Goal: Task Accomplishment & Management: Manage account settings

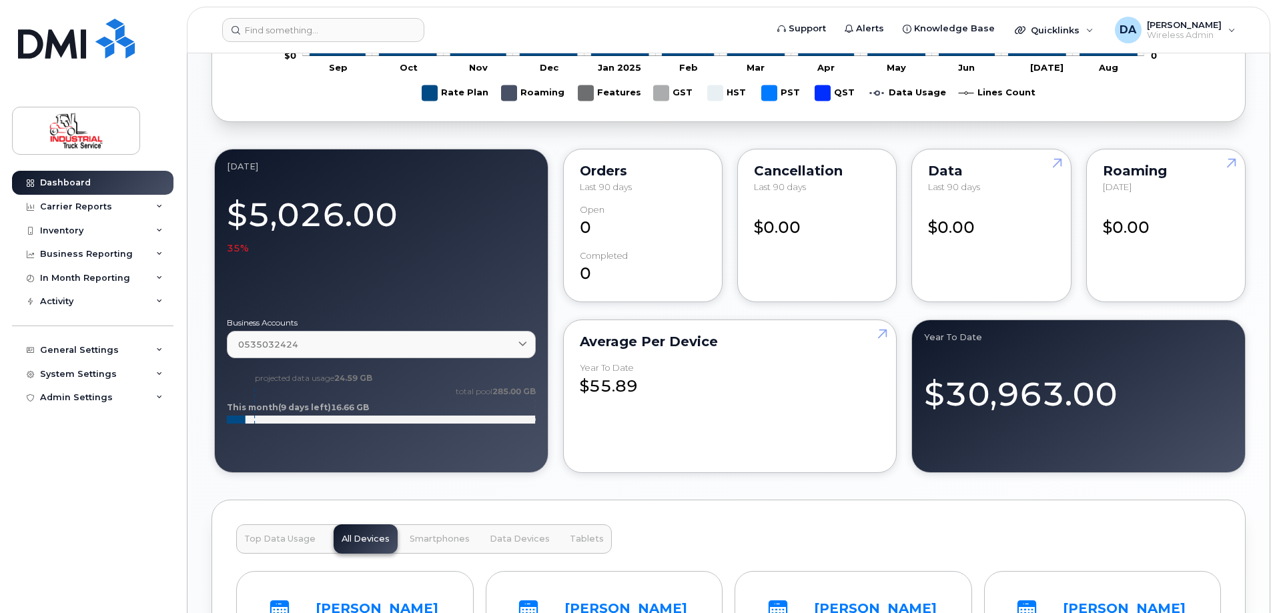
scroll to position [1134, 0]
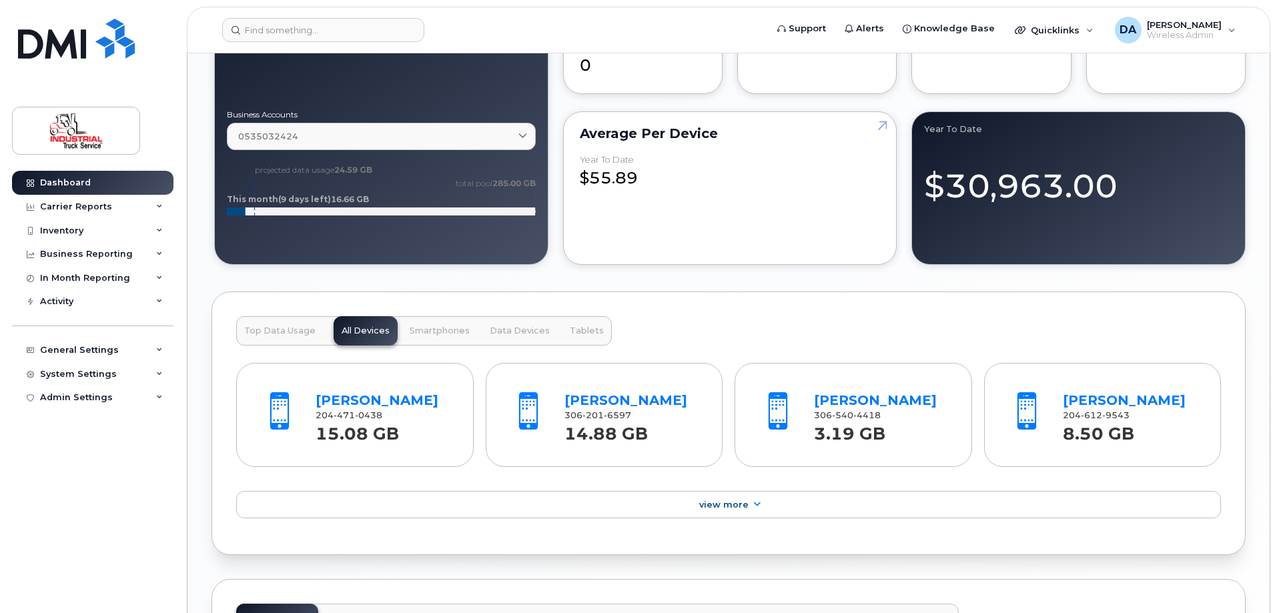
click at [351, 413] on span "471" at bounding box center [344, 415] width 21 height 10
click at [351, 403] on link "[PERSON_NAME]" at bounding box center [377, 400] width 123 height 16
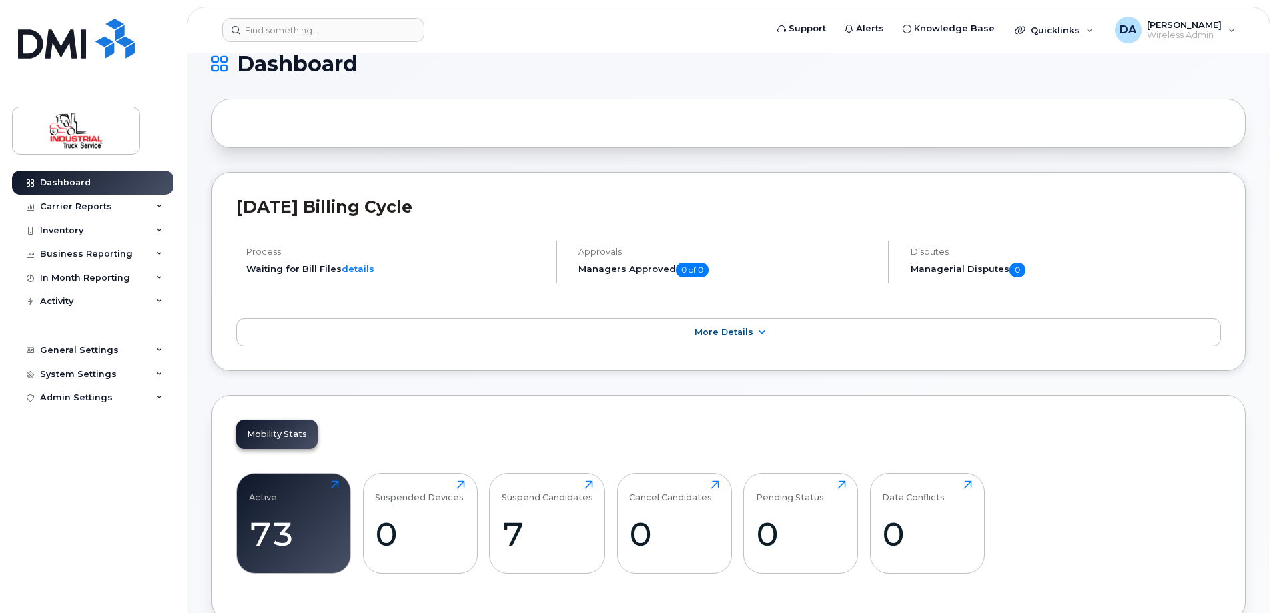
scroll to position [0, 0]
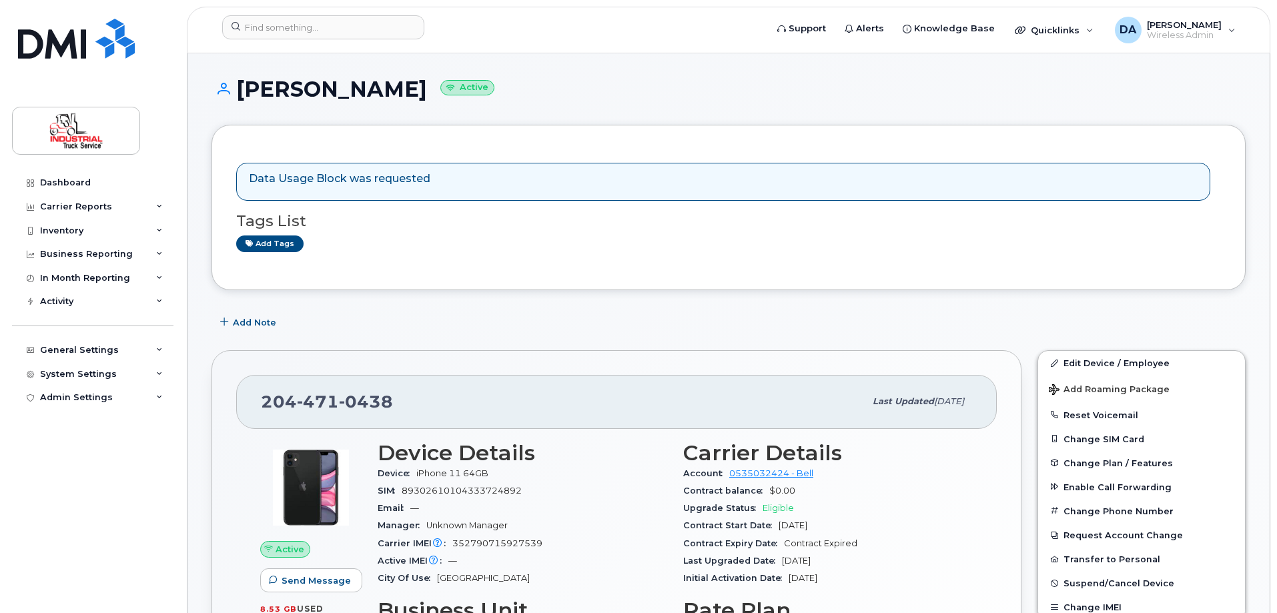
click at [645, 320] on div "Add Note" at bounding box center [729, 322] width 1034 height 24
click at [275, 243] on link "Add tags" at bounding box center [269, 244] width 67 height 17
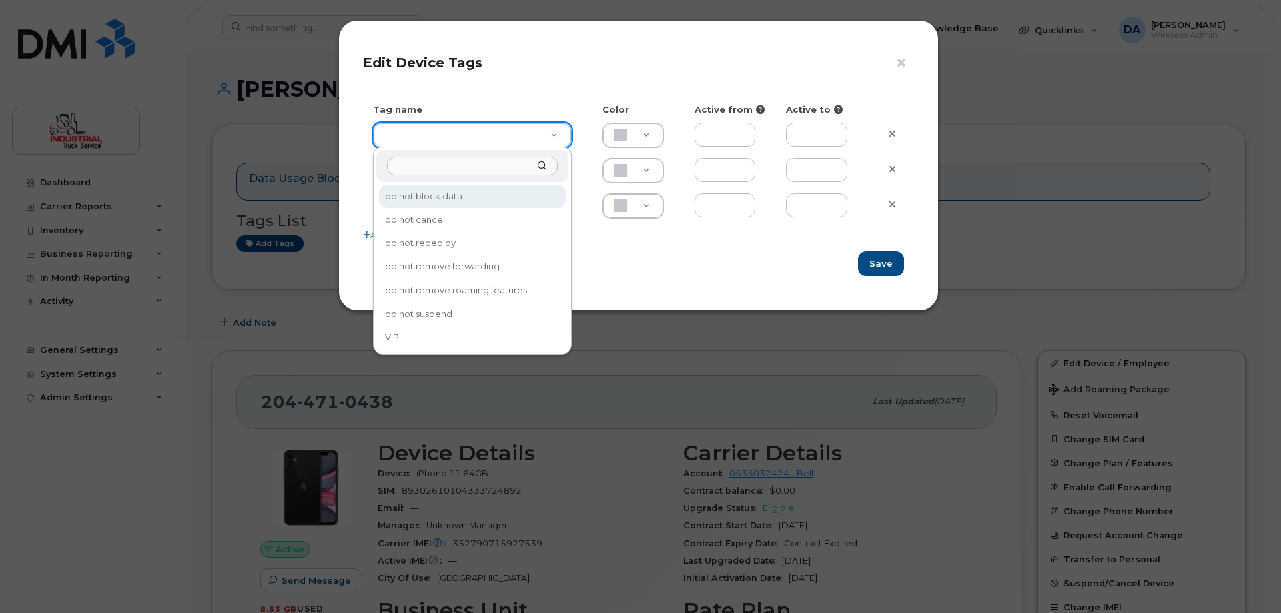
type input "do not block data"
type input "DAECC8"
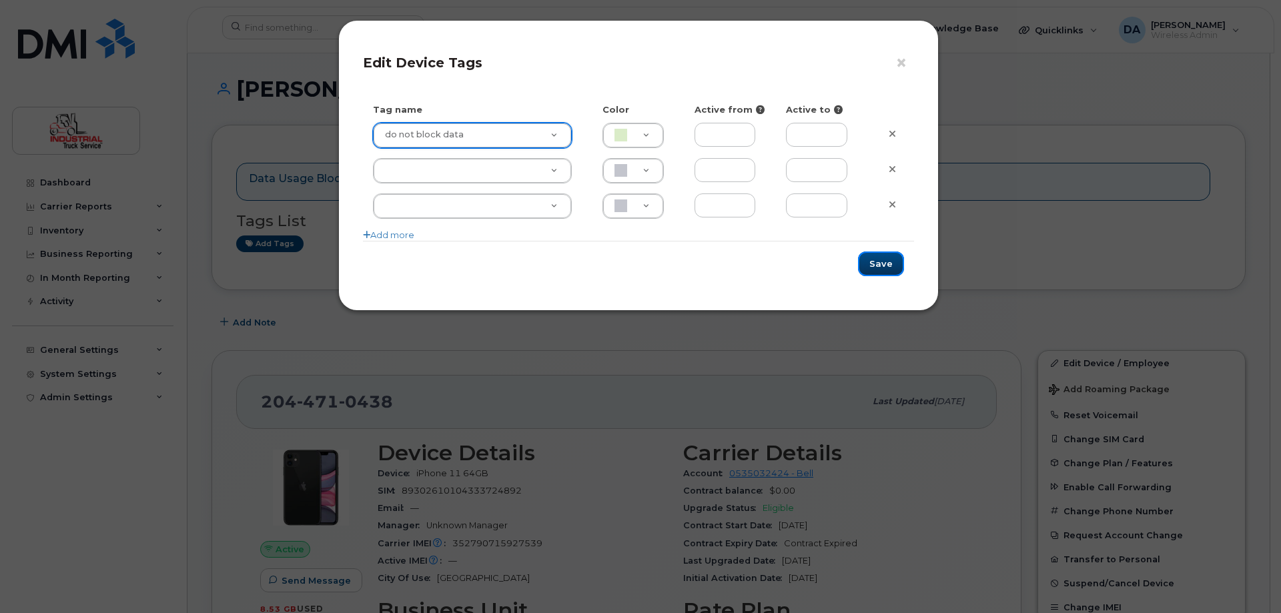
click at [888, 267] on button "Save" at bounding box center [881, 264] width 46 height 25
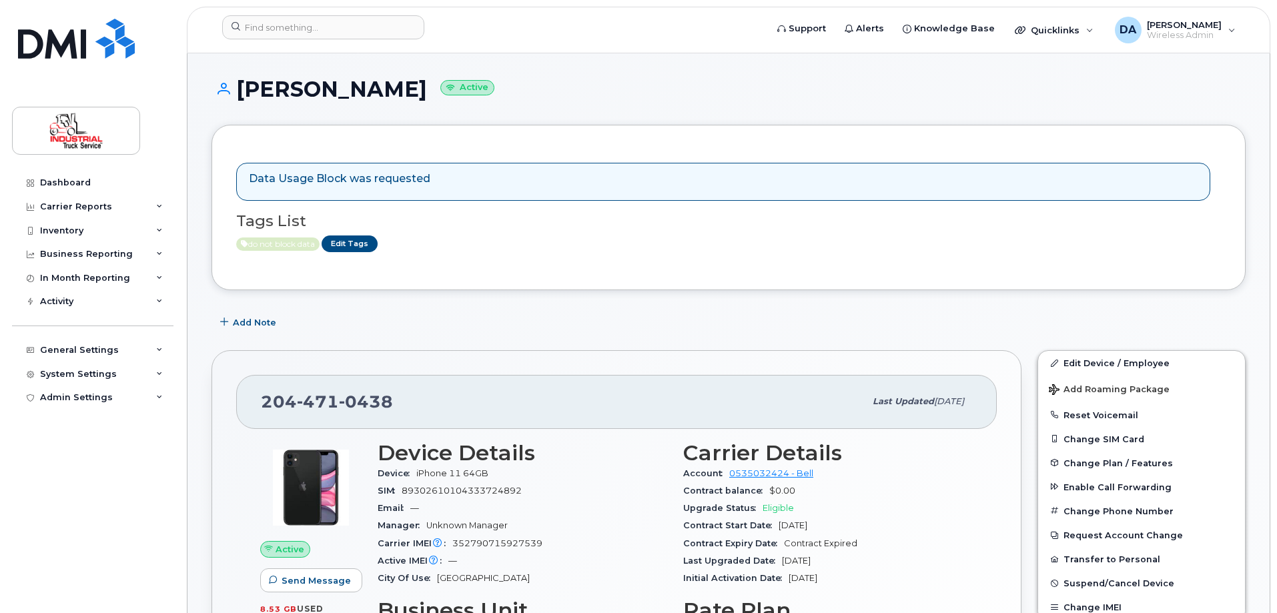
click at [639, 234] on div "Tags List do not block data Edit Tags" at bounding box center [728, 226] width 985 height 51
drag, startPoint x: 665, startPoint y: 130, endPoint x: 667, endPoint y: 123, distance: 7.5
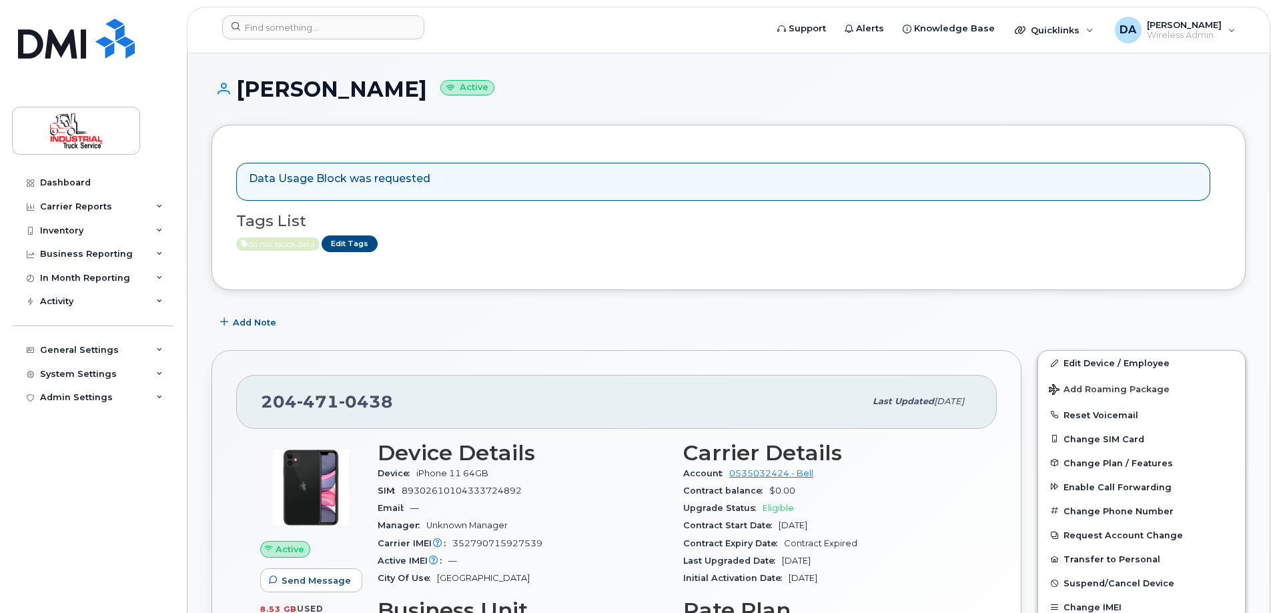
click at [665, 129] on div "Data Usage Block was requested Tags List do not block data Edit Tags" at bounding box center [729, 207] width 1034 height 165
click at [671, 102] on div "[PERSON_NAME] Active" at bounding box center [729, 100] width 1034 height 47
